Goal: Task Accomplishment & Management: Use online tool/utility

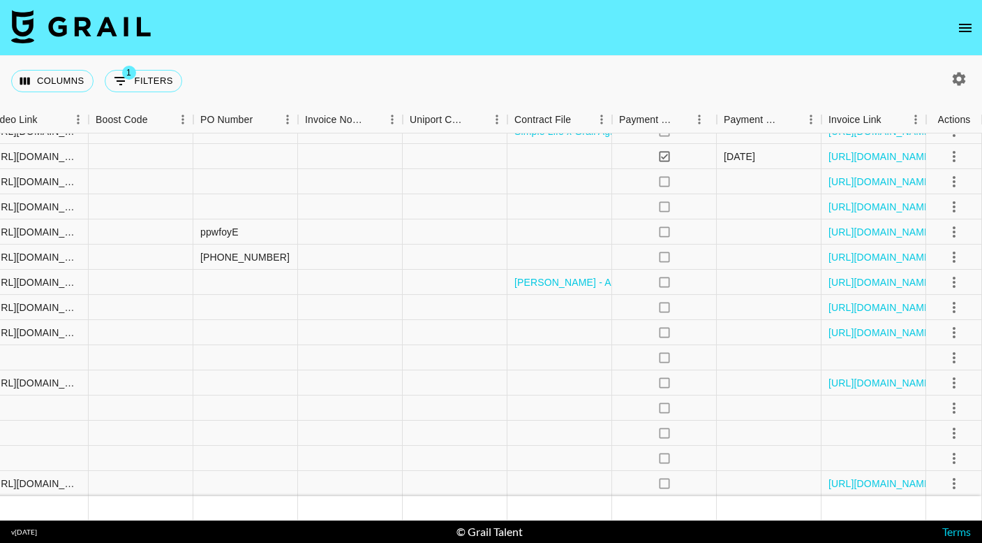
scroll to position [2425, 1353]
click at [957, 354] on icon "select merge strategy" at bounding box center [954, 357] width 17 height 17
click at [930, 432] on li "Draft Created" at bounding box center [937, 437] width 91 height 25
click at [768, 355] on div at bounding box center [769, 357] width 105 height 25
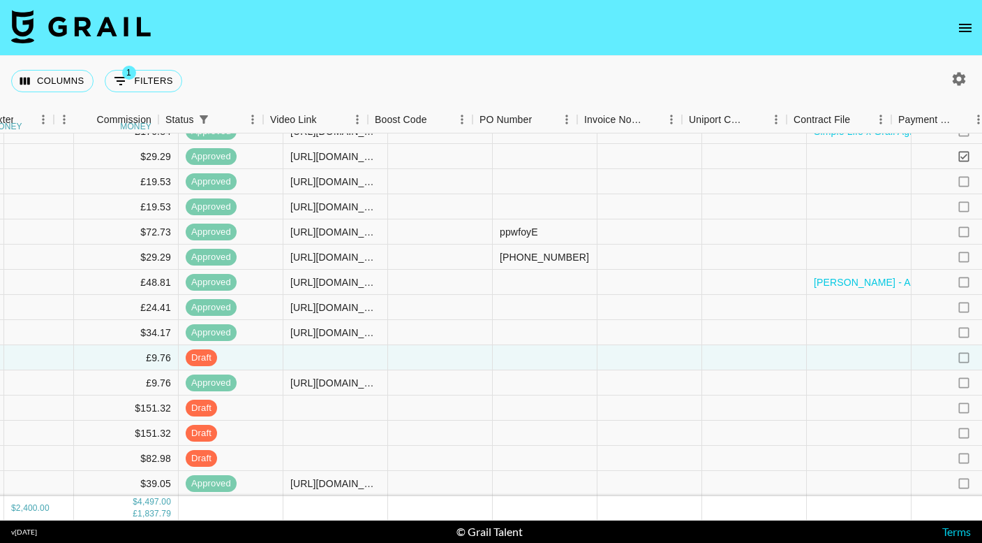
scroll to position [2425, 904]
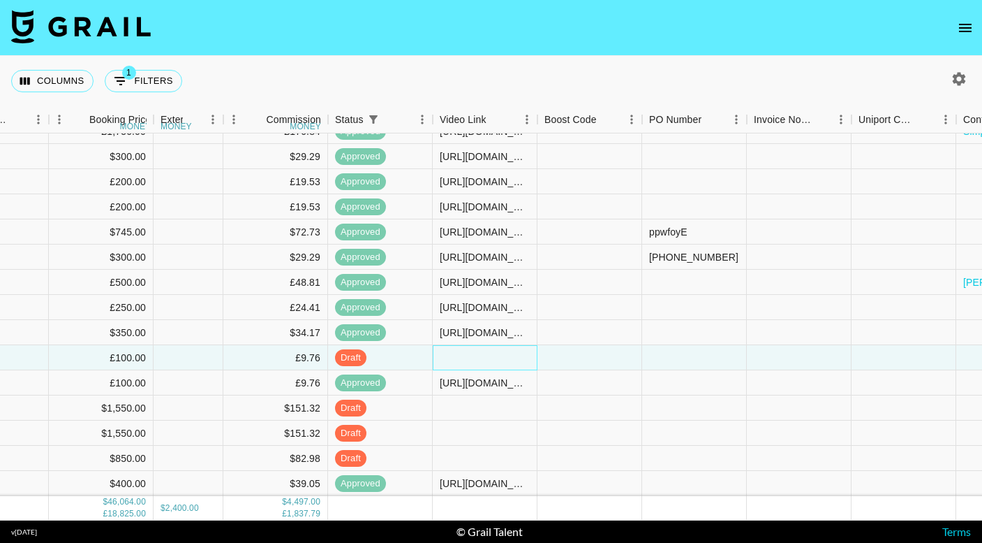
click at [489, 356] on div at bounding box center [485, 357] width 105 height 25
type input "[URL][DOMAIN_NAME]"
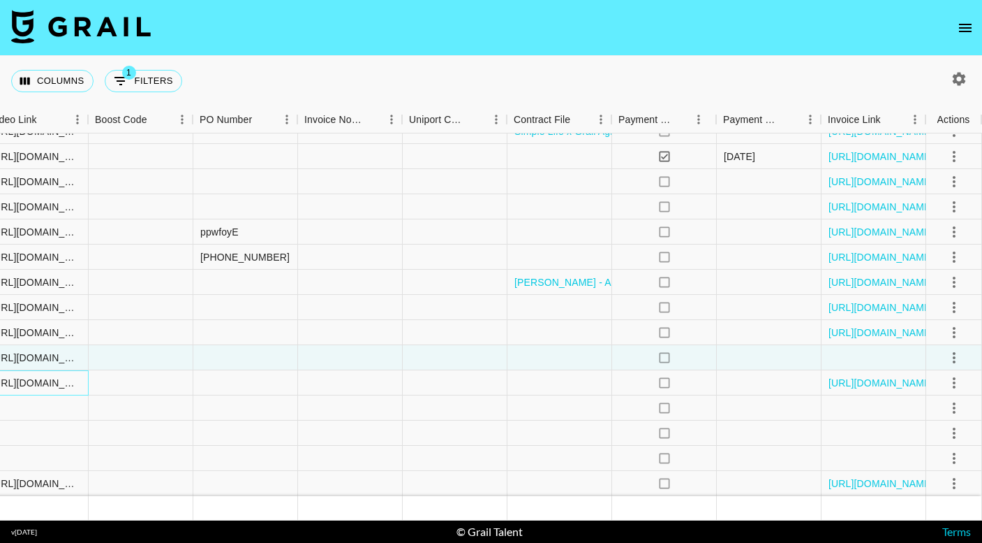
scroll to position [2425, 1353]
click at [962, 358] on icon "select merge strategy" at bounding box center [954, 357] width 17 height 17
click at [924, 490] on div "Approve" at bounding box center [924, 488] width 43 height 17
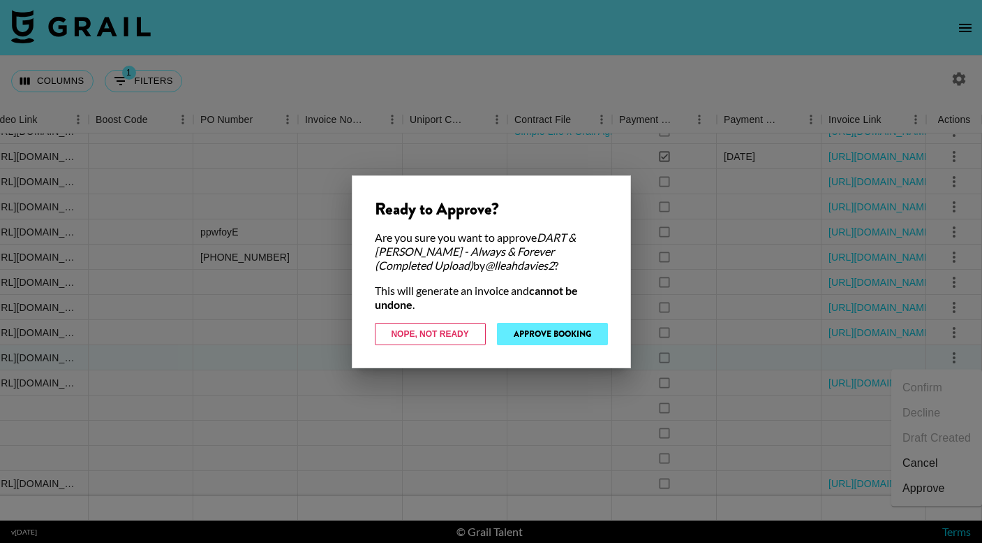
click at [580, 333] on button "Approve Booking" at bounding box center [552, 334] width 111 height 22
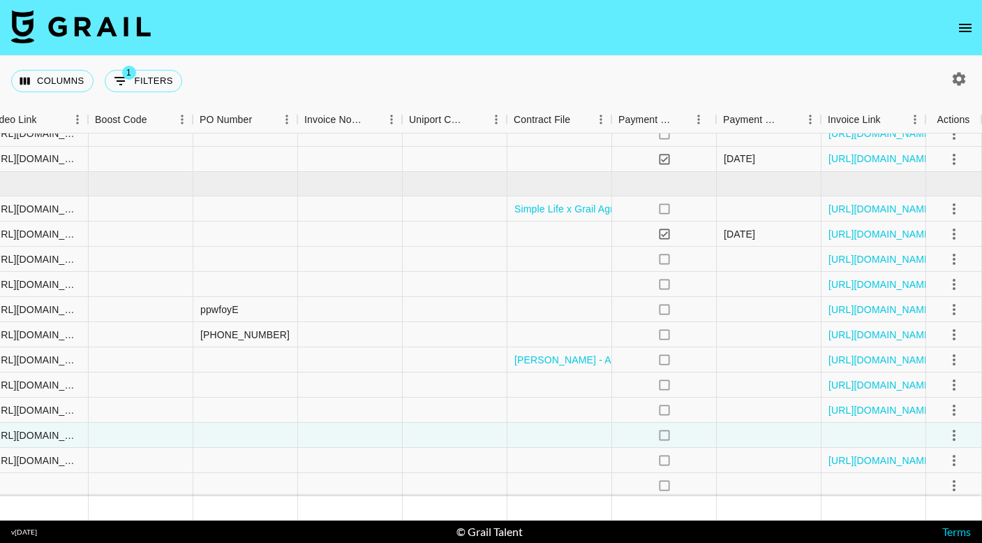
scroll to position [2347, 1353]
click at [964, 33] on icon "open drawer" at bounding box center [965, 28] width 17 height 17
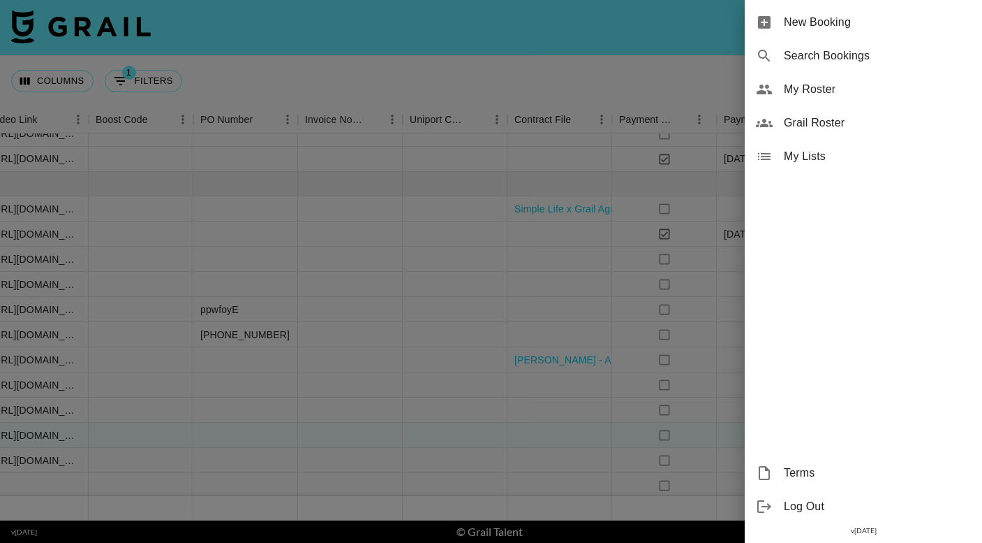
click at [862, 86] on span "My Roster" at bounding box center [877, 89] width 187 height 17
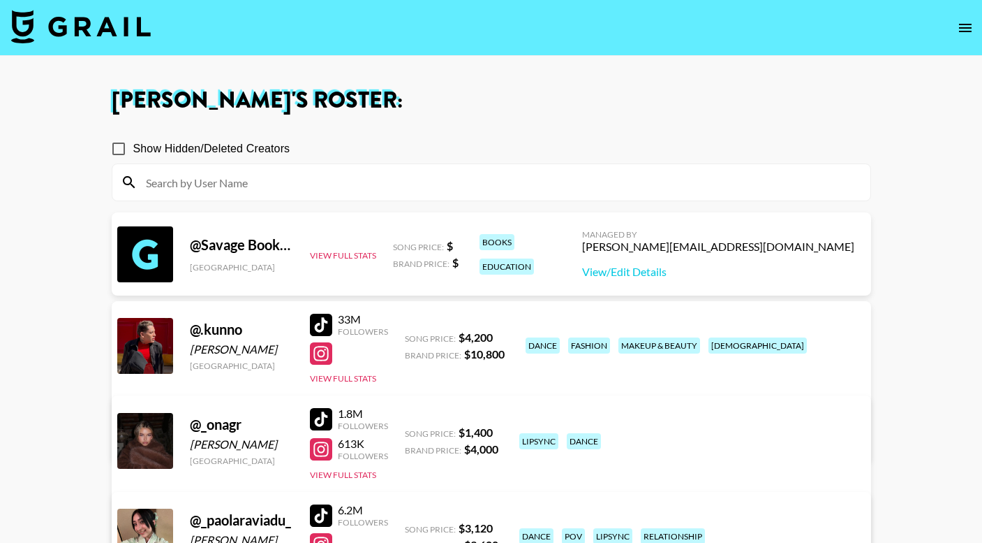
click at [420, 176] on input at bounding box center [500, 182] width 725 height 22
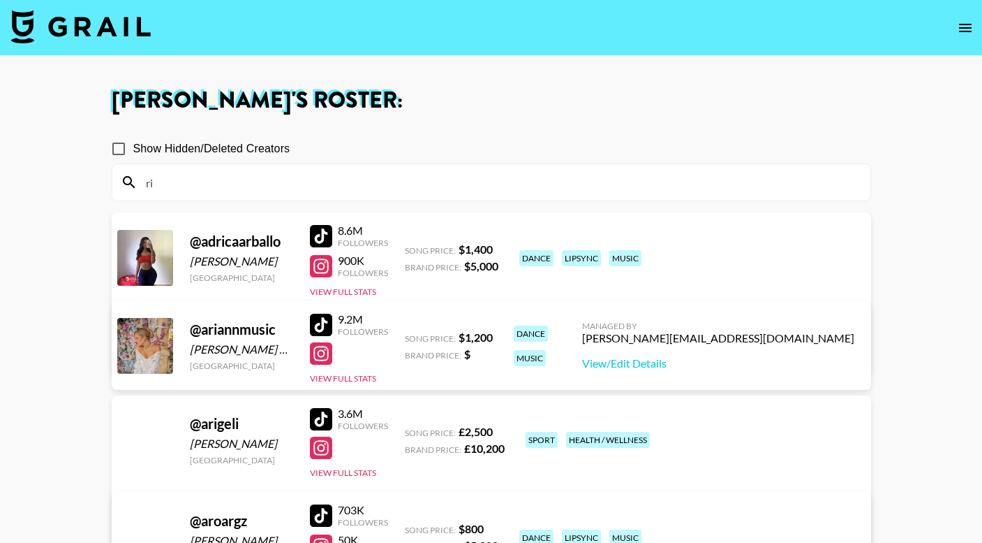
type input "rif"
